Goal: Task Accomplishment & Management: Use online tool/utility

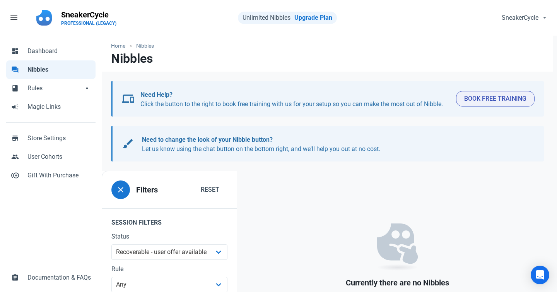
select select "user_offer_available"
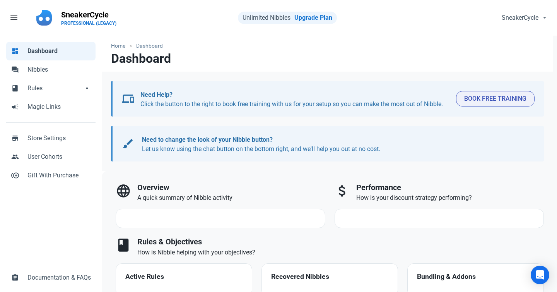
select select "7d"
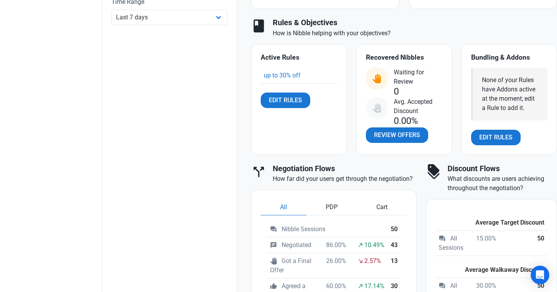
scroll to position [323, 0]
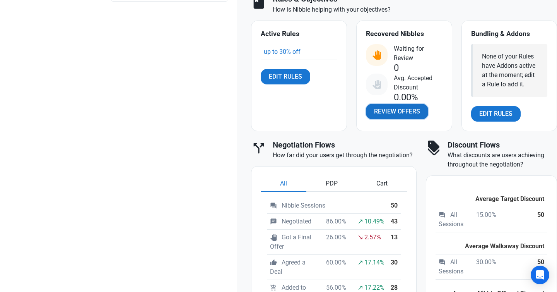
click at [394, 113] on span "Review Offers" at bounding box center [397, 111] width 46 height 9
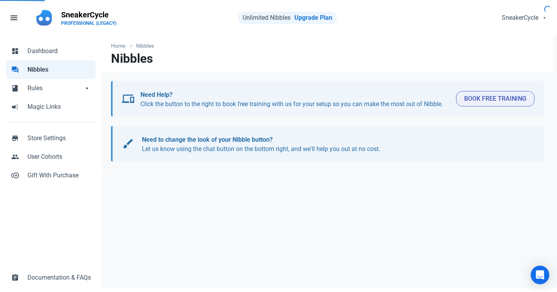
select select "user_offer_available"
